Goal: Task Accomplishment & Management: Manage account settings

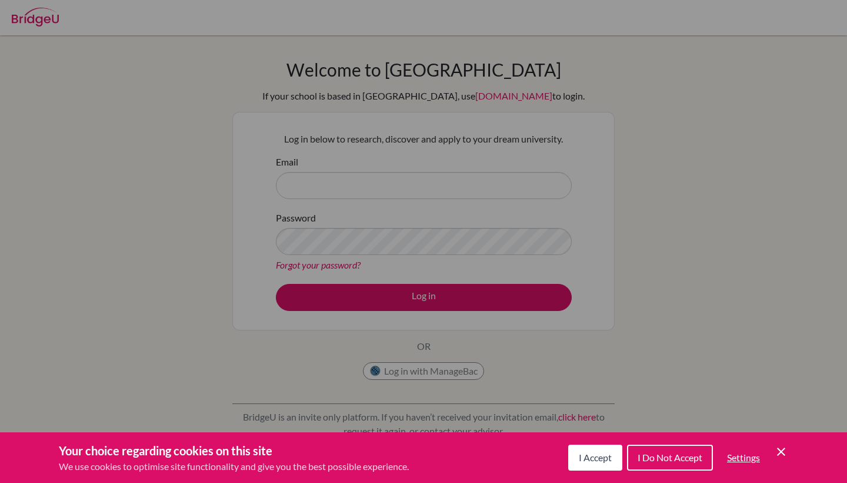
click at [669, 457] on span "I Do Not Accept" at bounding box center [670, 456] width 65 height 11
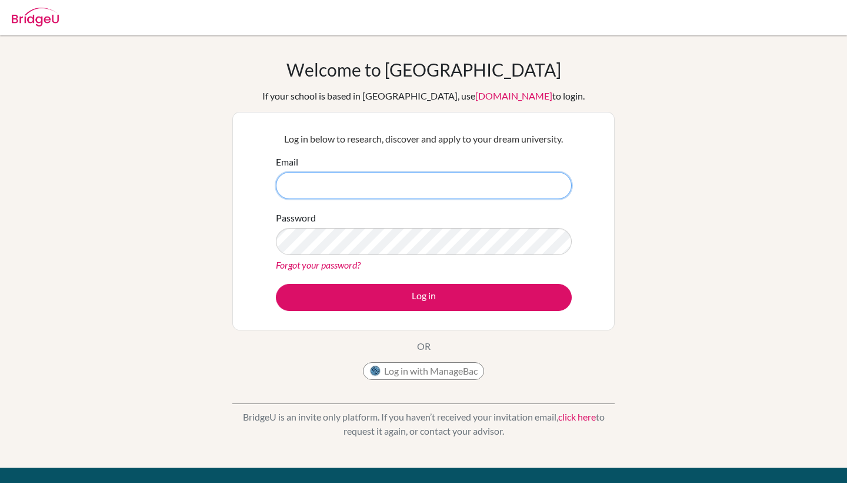
click at [388, 184] on input "Email" at bounding box center [424, 185] width 296 height 27
type input "[EMAIL_ADDRESS][DOMAIN_NAME]"
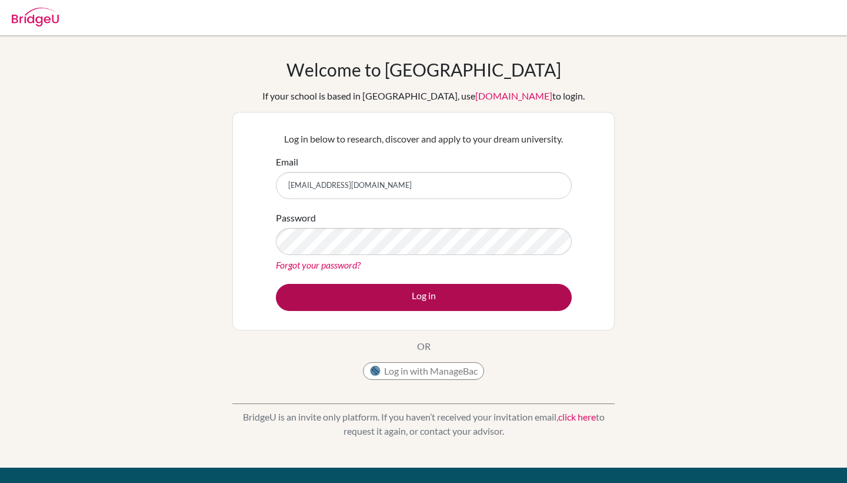
click at [366, 299] on button "Log in" at bounding box center [424, 297] width 296 height 27
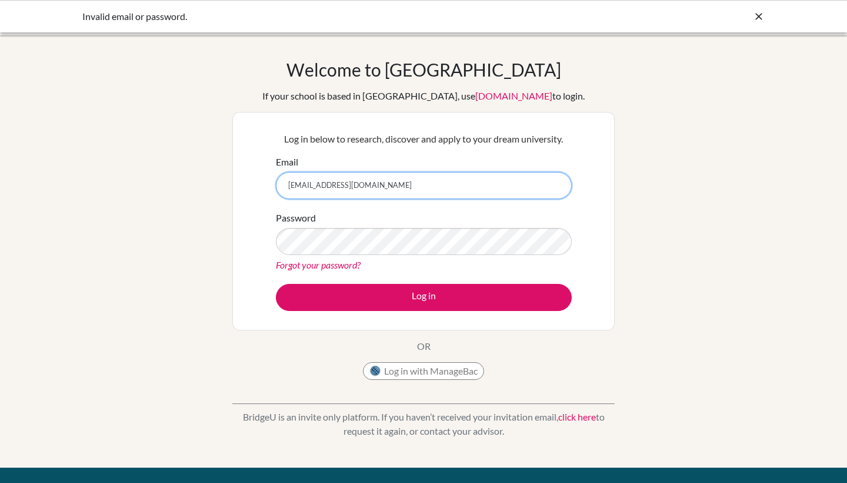
click at [399, 188] on input "[EMAIL_ADDRESS][DOMAIN_NAME]" at bounding box center [424, 185] width 296 height 27
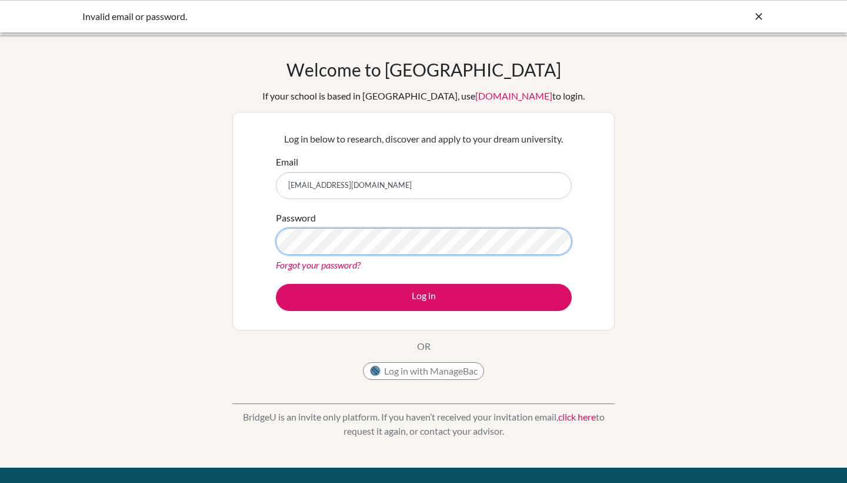
click at [424, 297] on button "Log in" at bounding box center [424, 297] width 296 height 27
click at [416, 370] on button "Log in with ManageBac" at bounding box center [423, 371] width 121 height 18
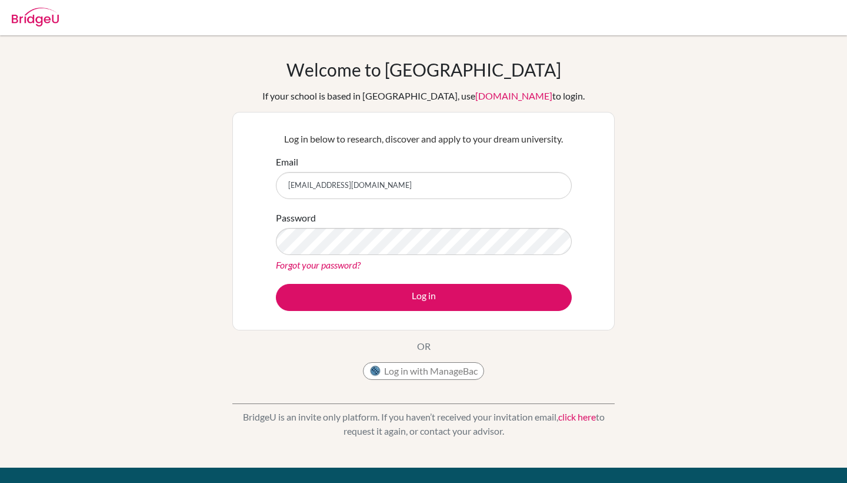
type input "DIA2550374@diaestudents.com"
click at [341, 264] on link "Forgot your password?" at bounding box center [318, 264] width 85 height 11
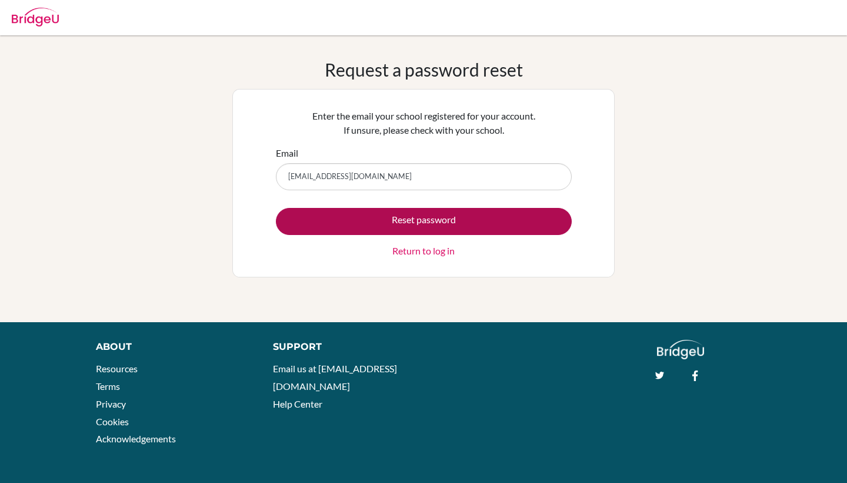
type input "DIA250374@diaestudents.com"
click at [388, 221] on button "Reset password" at bounding box center [424, 221] width 296 height 27
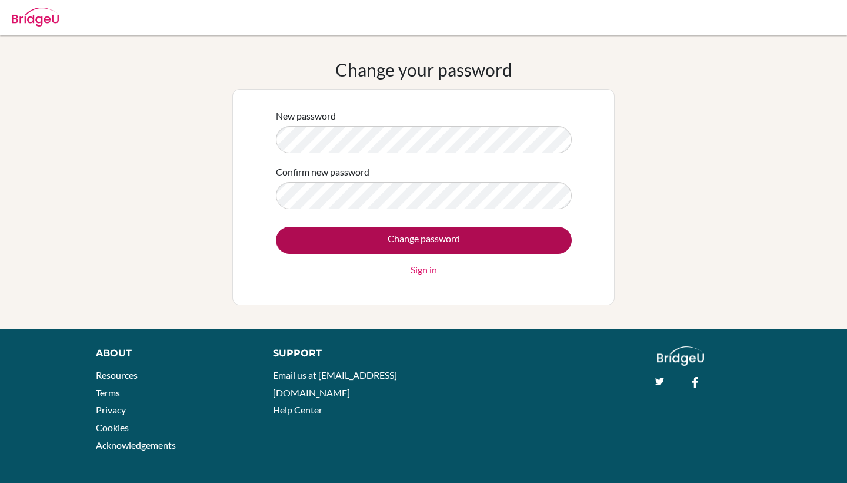
click at [444, 232] on input "Change password" at bounding box center [424, 240] width 296 height 27
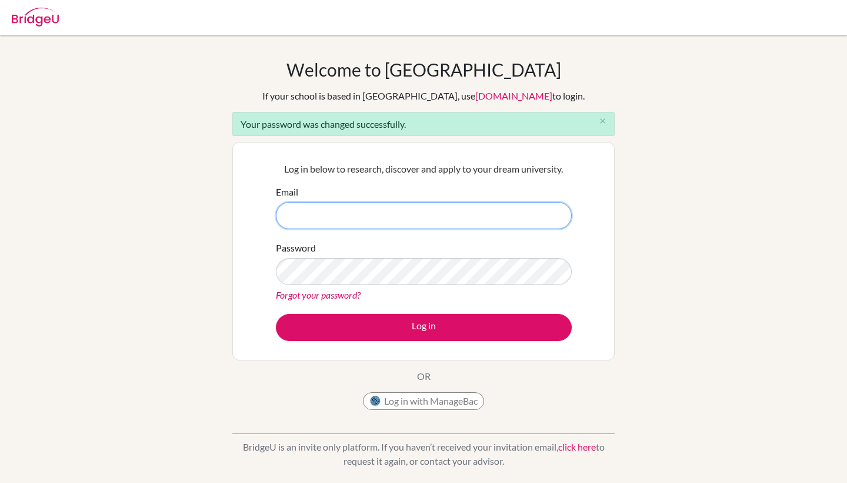
type input "d"
type input "I"
click at [550, 212] on input "DIA" at bounding box center [424, 215] width 296 height 27
type input "[EMAIL_ADDRESS][DOMAIN_NAME]"
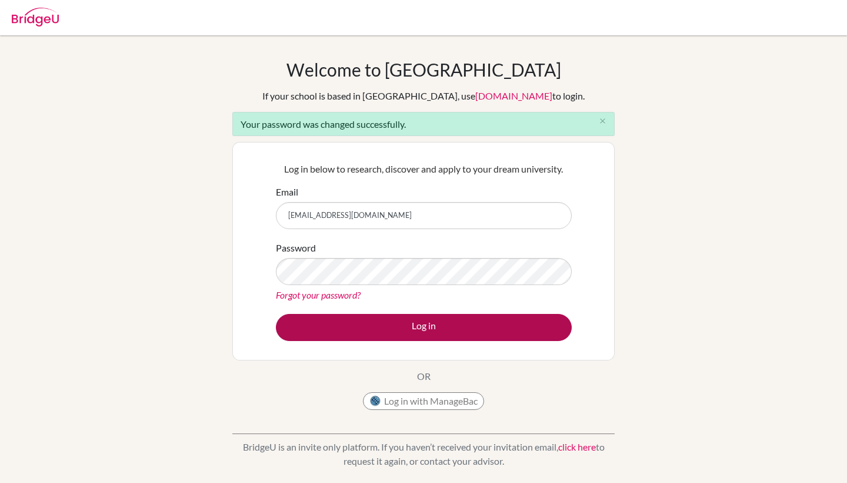
click at [444, 325] on button "Log in" at bounding box center [424, 327] width 296 height 27
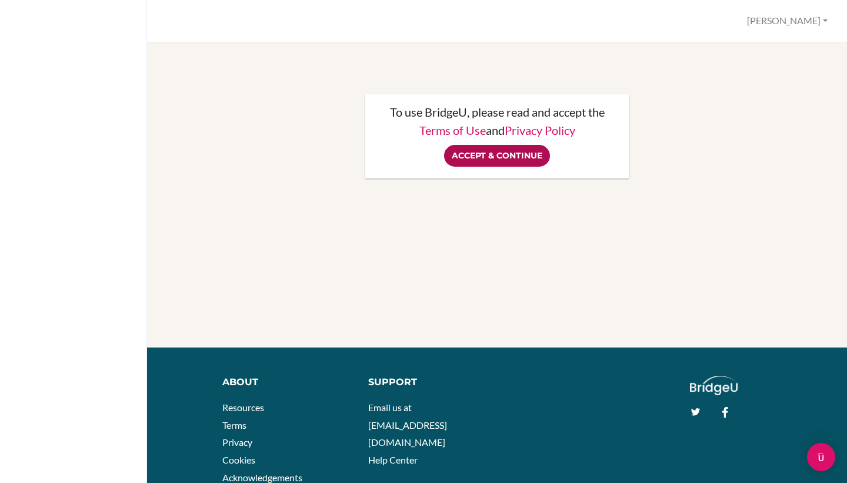
click at [515, 149] on input "Accept & Continue" at bounding box center [497, 156] width 106 height 22
